Goal: Check status: Check status

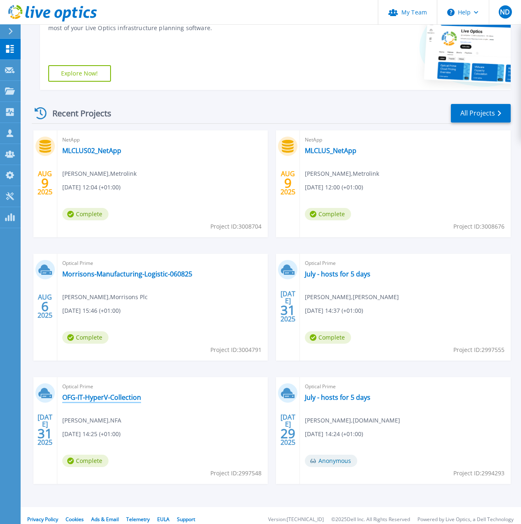
scroll to position [167, 0]
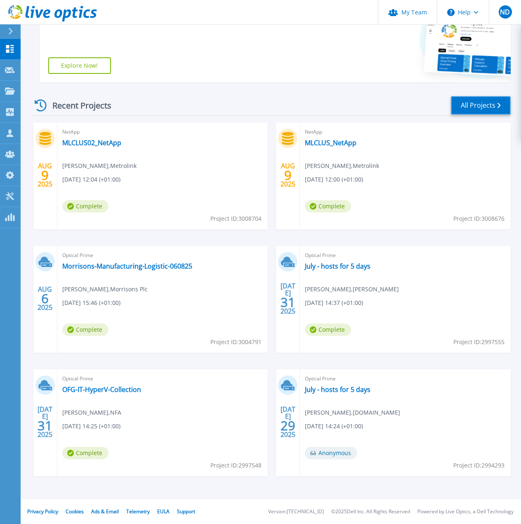
click at [467, 105] on link "All Projects" at bounding box center [481, 105] width 60 height 19
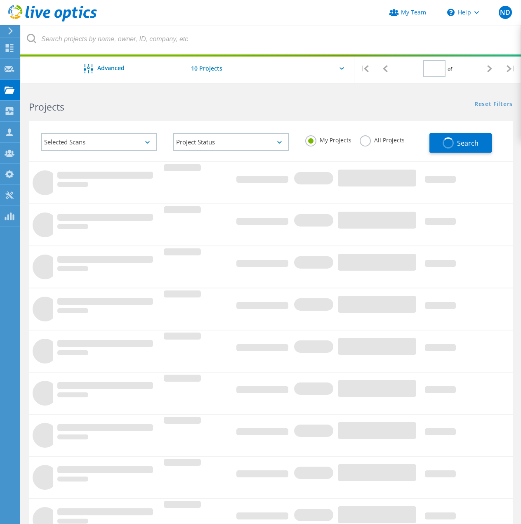
type input "1"
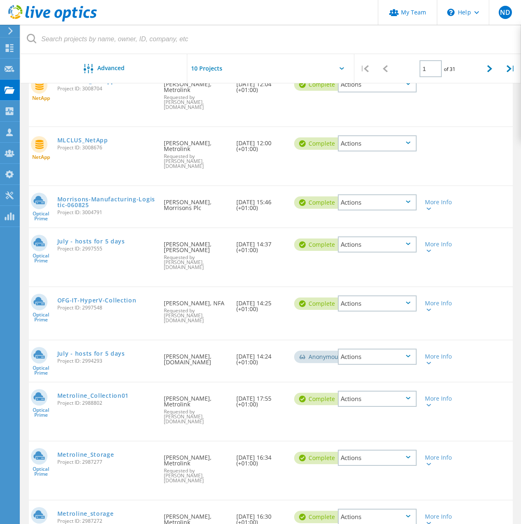
scroll to position [124, 0]
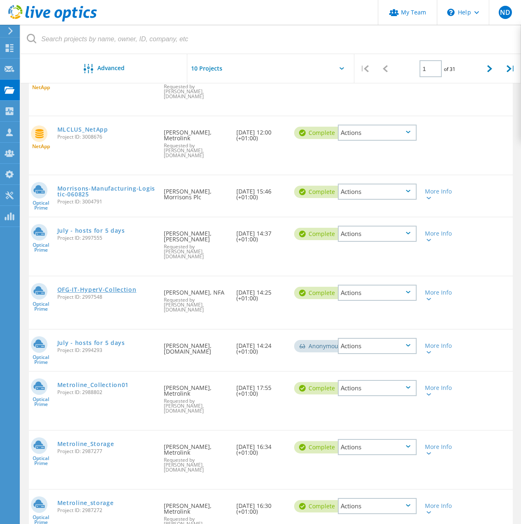
click at [99, 287] on link "OFG-IT-HyperV-Collection" at bounding box center [96, 290] width 79 height 6
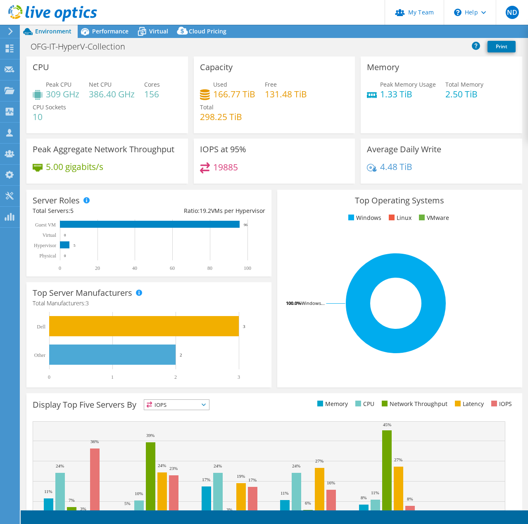
select select "USD"
click at [114, 32] on span "Performance" at bounding box center [110, 31] width 36 height 8
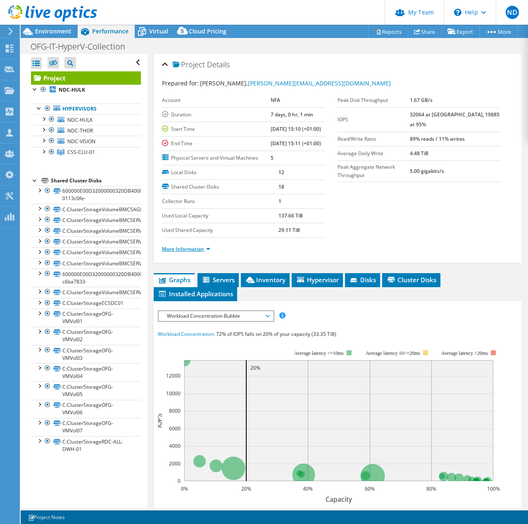
click at [171, 253] on link "More Information" at bounding box center [186, 249] width 48 height 7
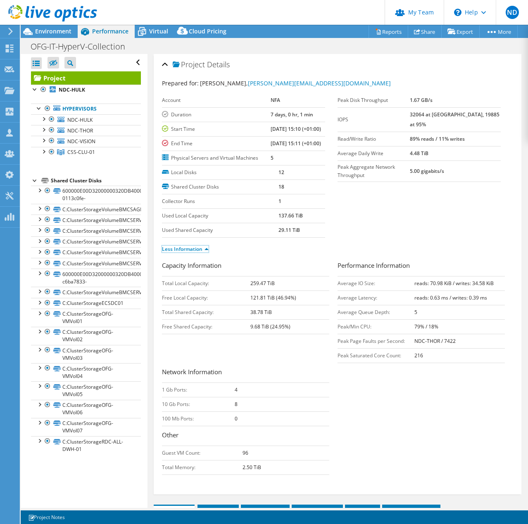
scroll to position [248, 0]
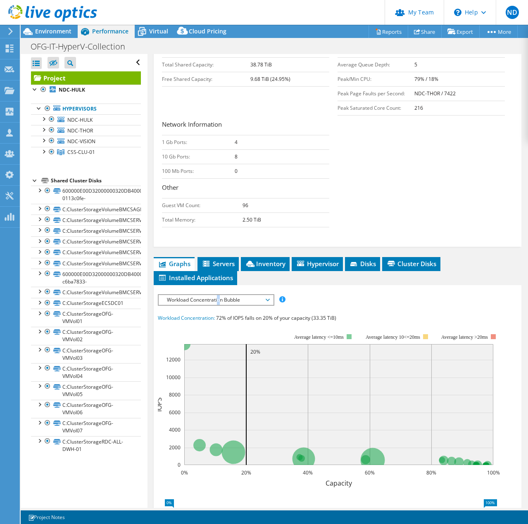
click at [218, 305] on span "Workload Concentration Bubble" at bounding box center [216, 300] width 106 height 10
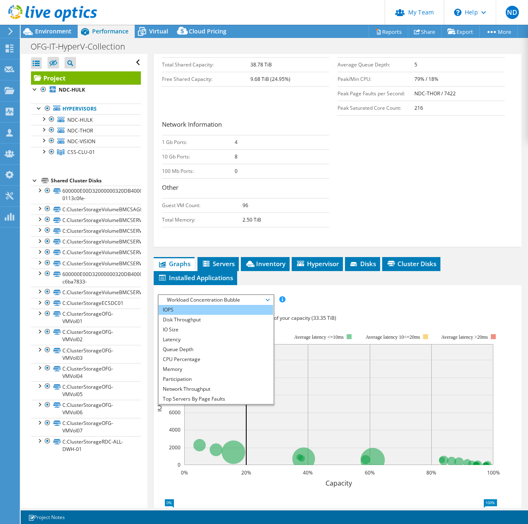
click at [192, 315] on li "IOPS" at bounding box center [216, 310] width 114 height 10
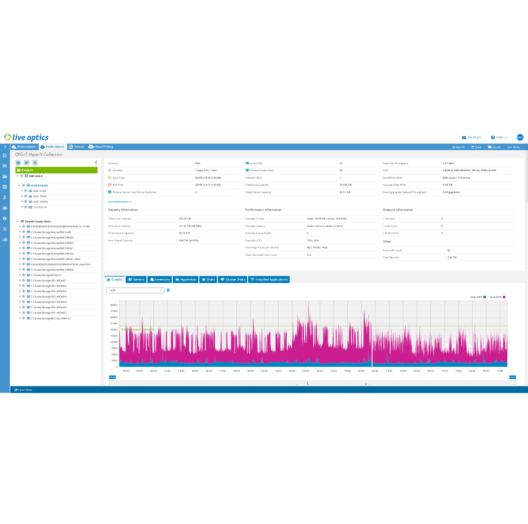
scroll to position [0, 0]
